Goal: Navigation & Orientation: Find specific page/section

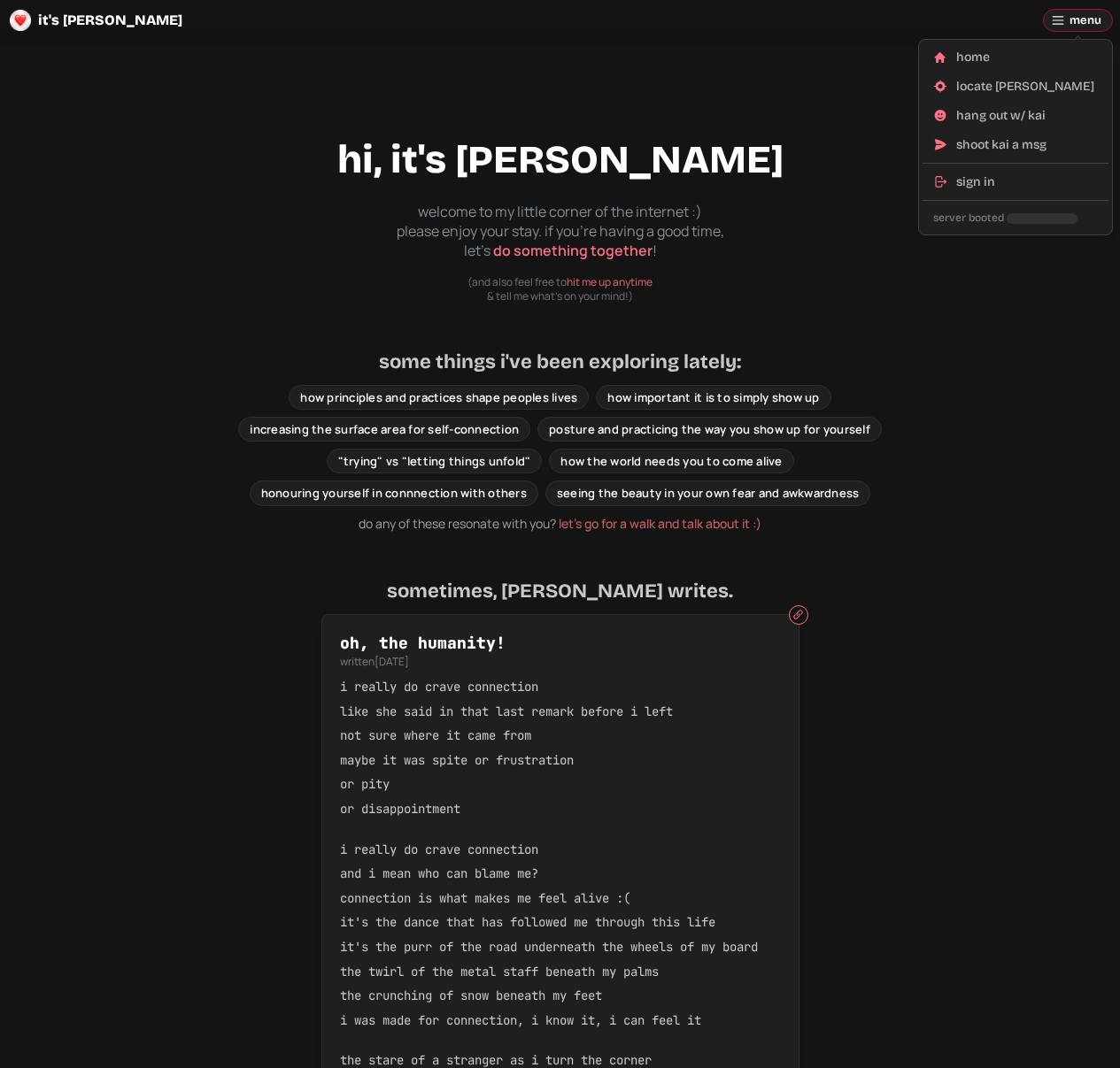
click at [1084, 15] on span "menu" at bounding box center [1084, 20] width 32 height 21
click at [983, 108] on div "hang out w/ kai" at bounding box center [1026, 116] width 141 height 17
click at [1081, 19] on span "menu" at bounding box center [1084, 20] width 32 height 21
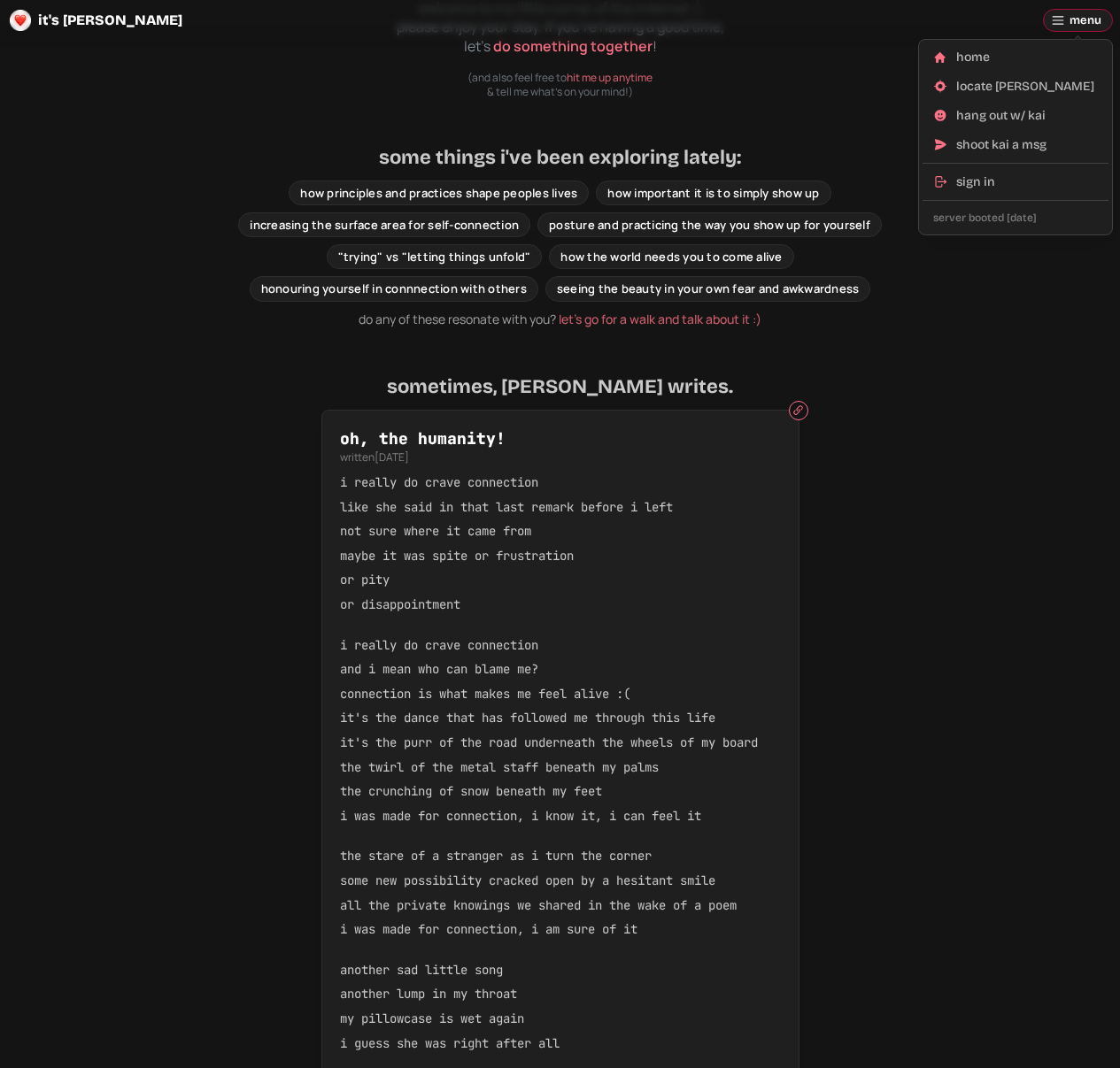
scroll to position [585, 0]
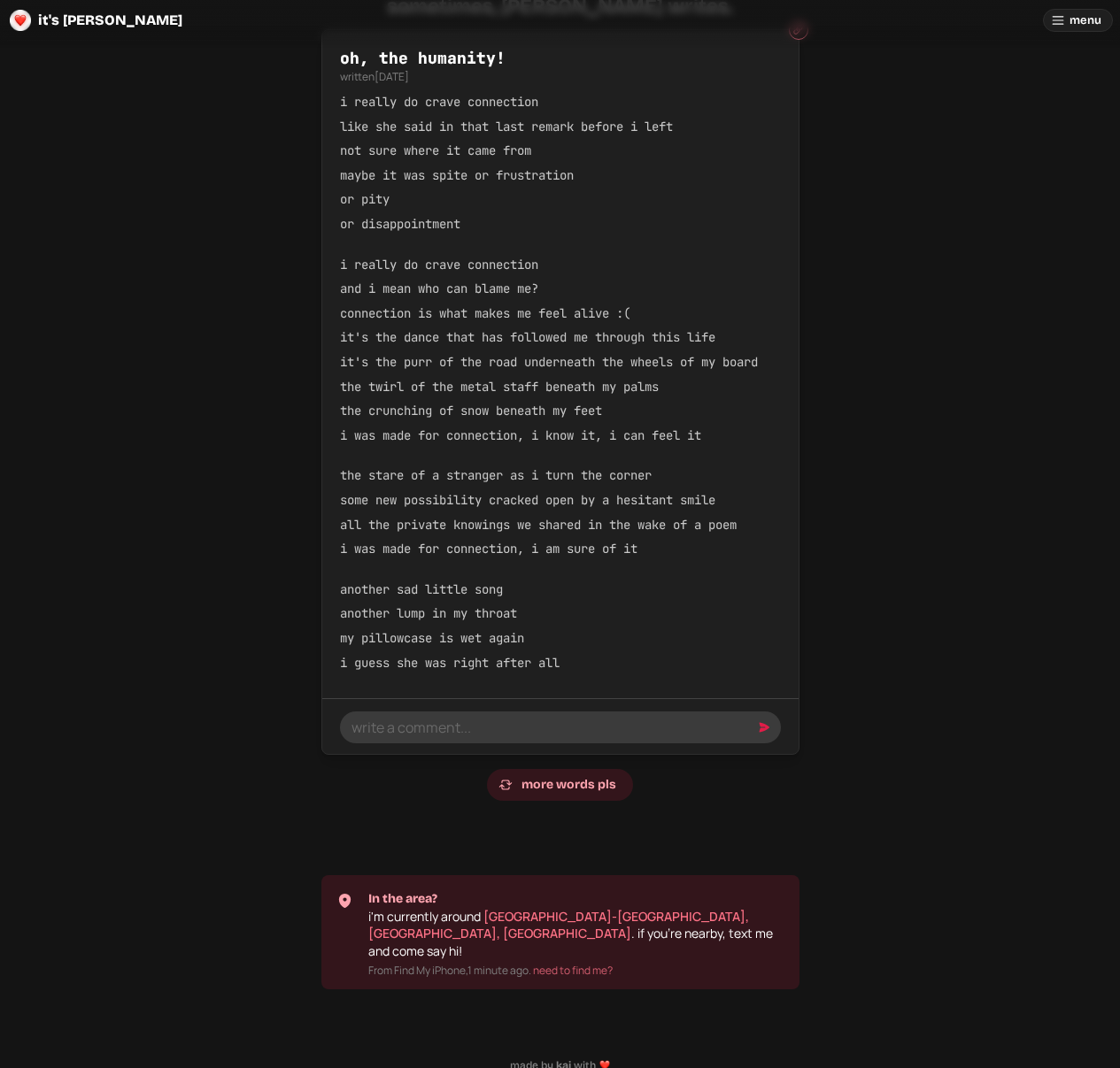
click at [898, 673] on div "oh, the humanity! written [DATE] i really do crave connection like she said in …" at bounding box center [560, 415] width 821 height 772
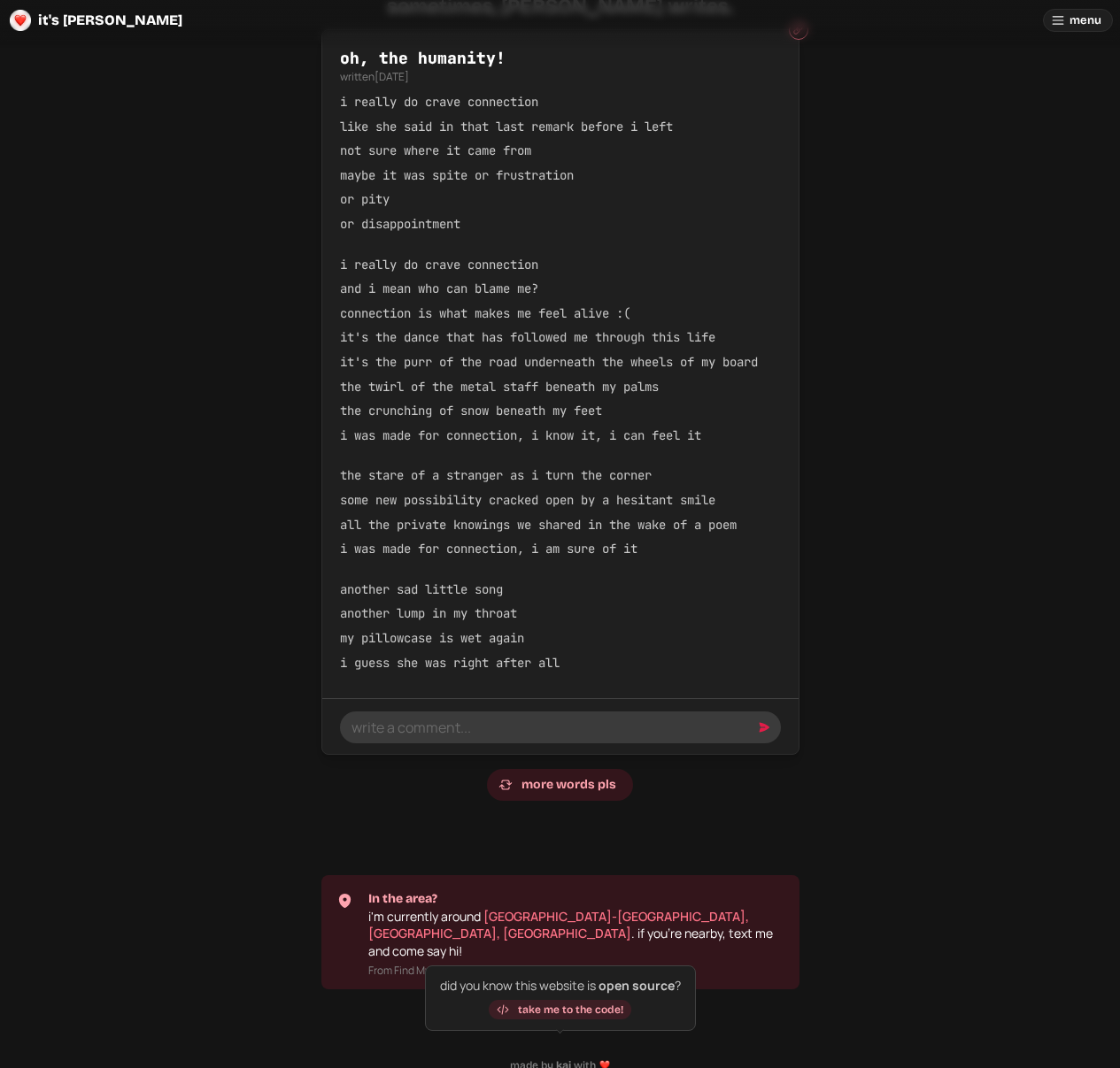
click at [565, 1014] on link "take me to the code!" at bounding box center [560, 1009] width 142 height 19
